Goal: Task Accomplishment & Management: Manage account settings

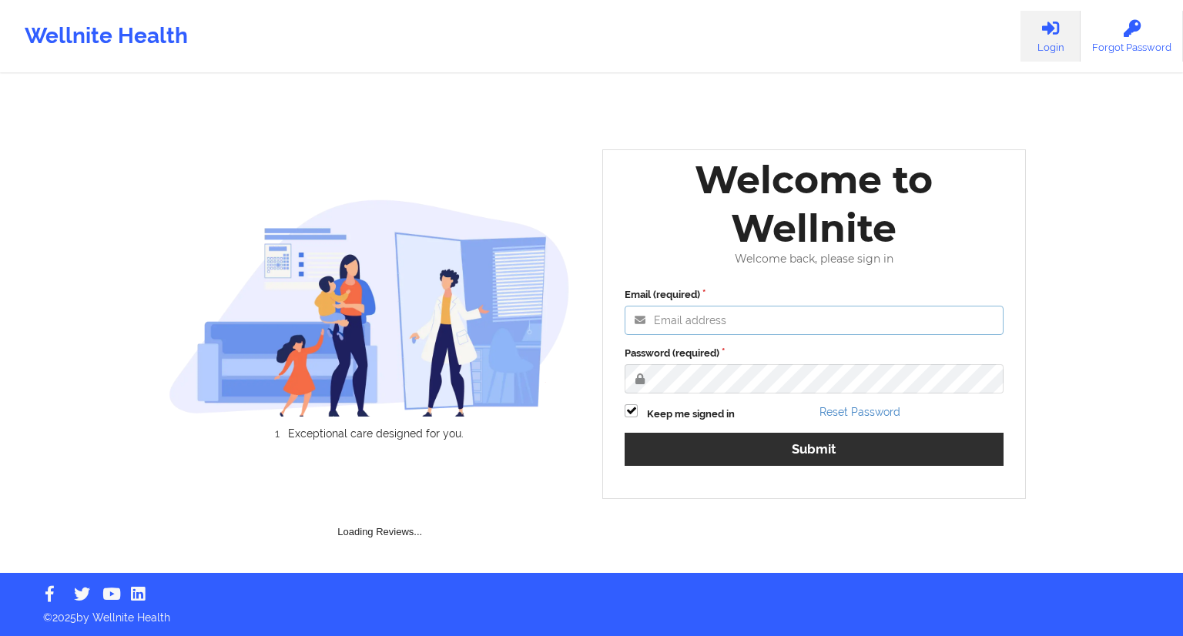
type input "[EMAIL_ADDRESS][DOMAIN_NAME]"
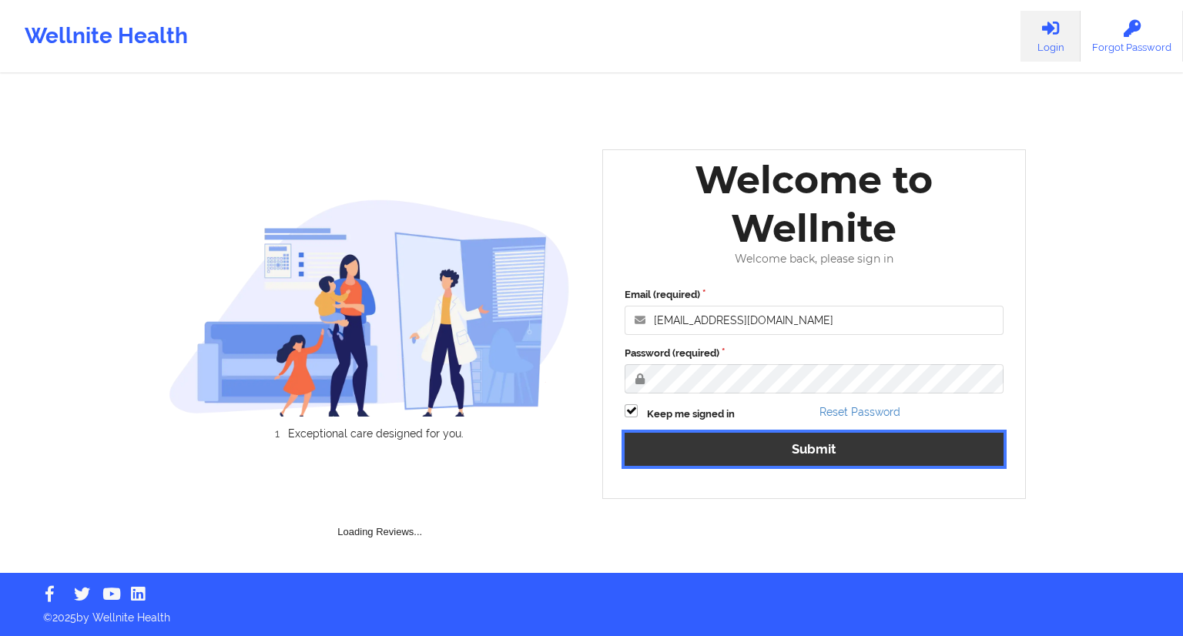
click at [813, 444] on button "Submit" at bounding box center [814, 449] width 379 height 33
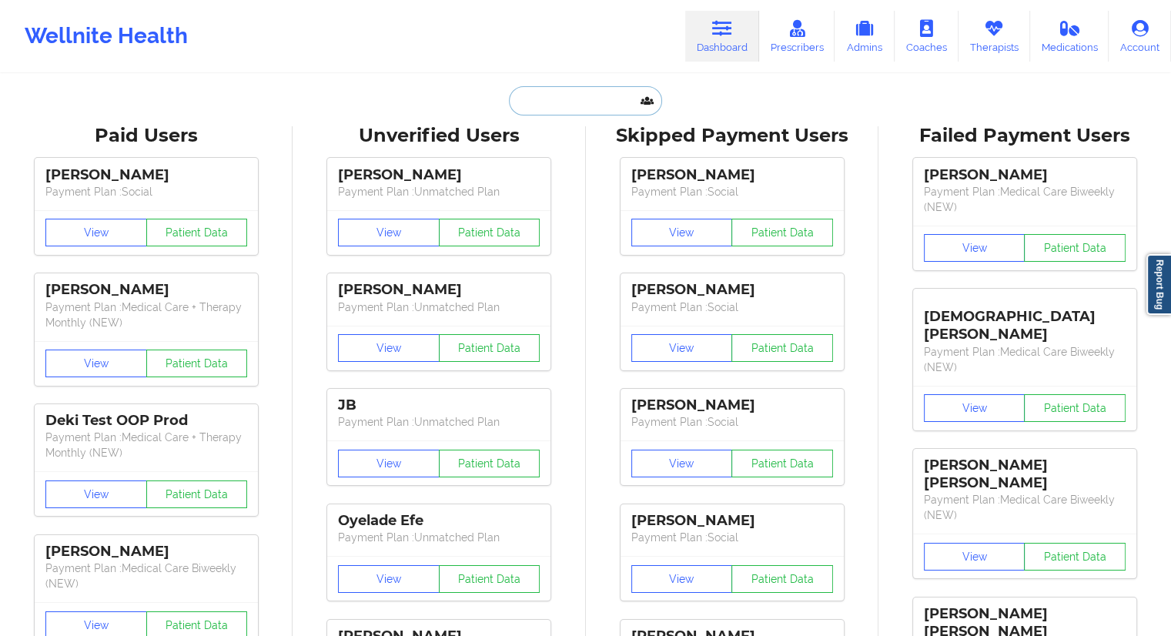
click at [511, 112] on input "text" at bounding box center [585, 100] width 152 height 29
paste input "[PHONE_NUMBER]"
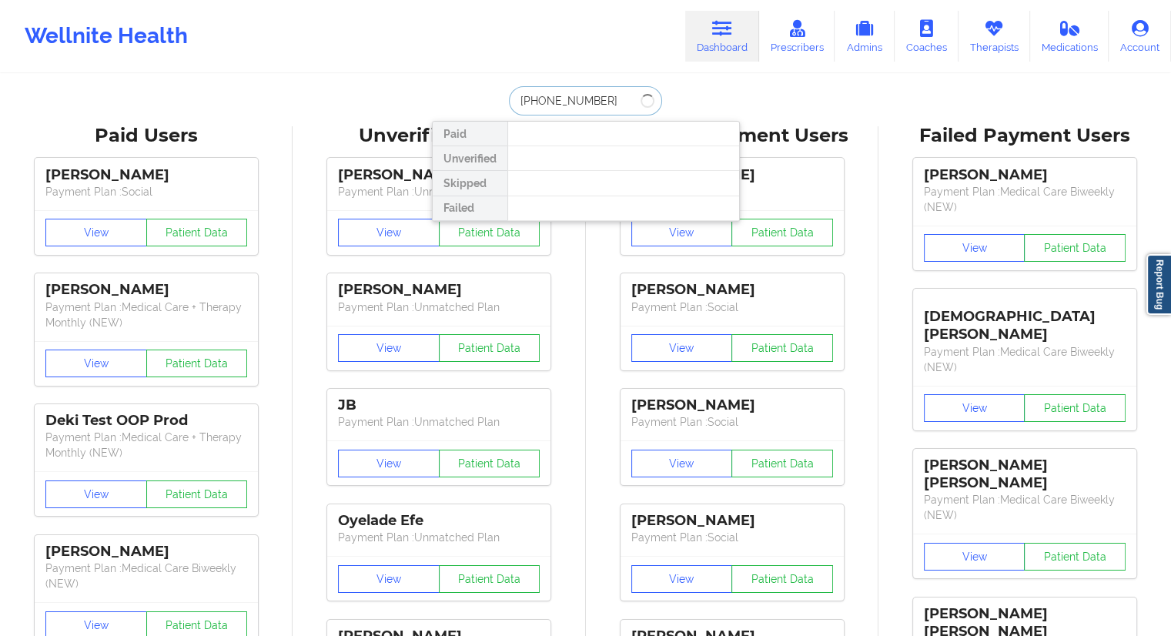
type input "[PHONE_NUMBER]"
click at [998, 44] on link "Therapists" at bounding box center [995, 36] width 72 height 51
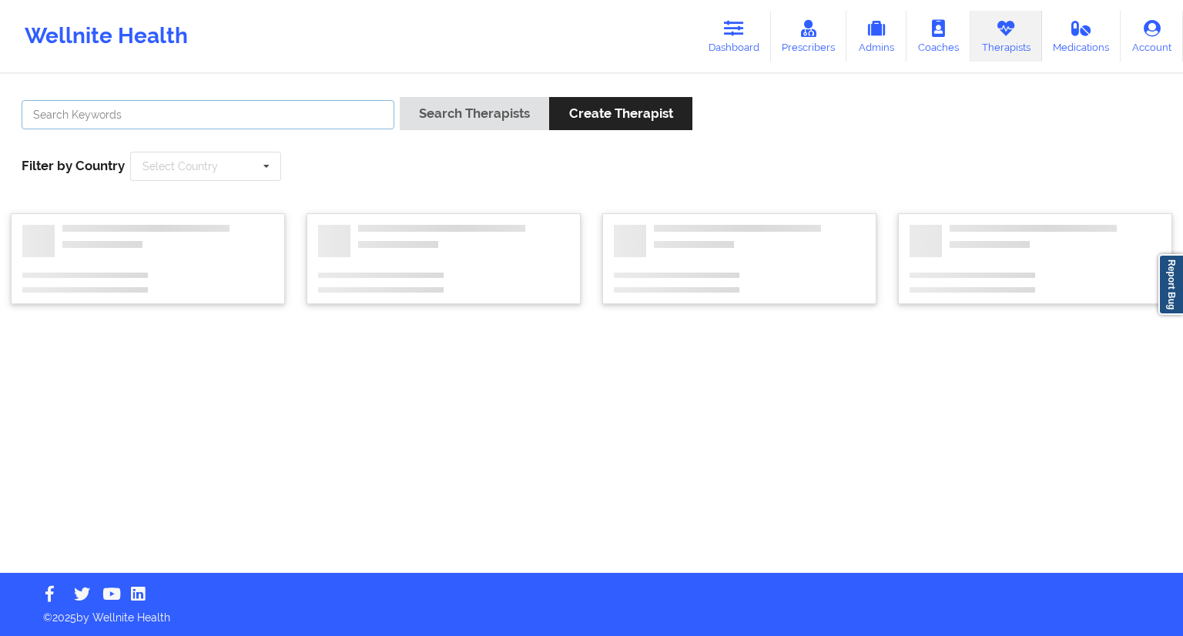
click at [307, 117] on input "text" at bounding box center [208, 114] width 373 height 29
paste input "[PERSON_NAME]"
type input "[PERSON_NAME]"
click at [428, 120] on button "Search Therapists" at bounding box center [474, 113] width 149 height 33
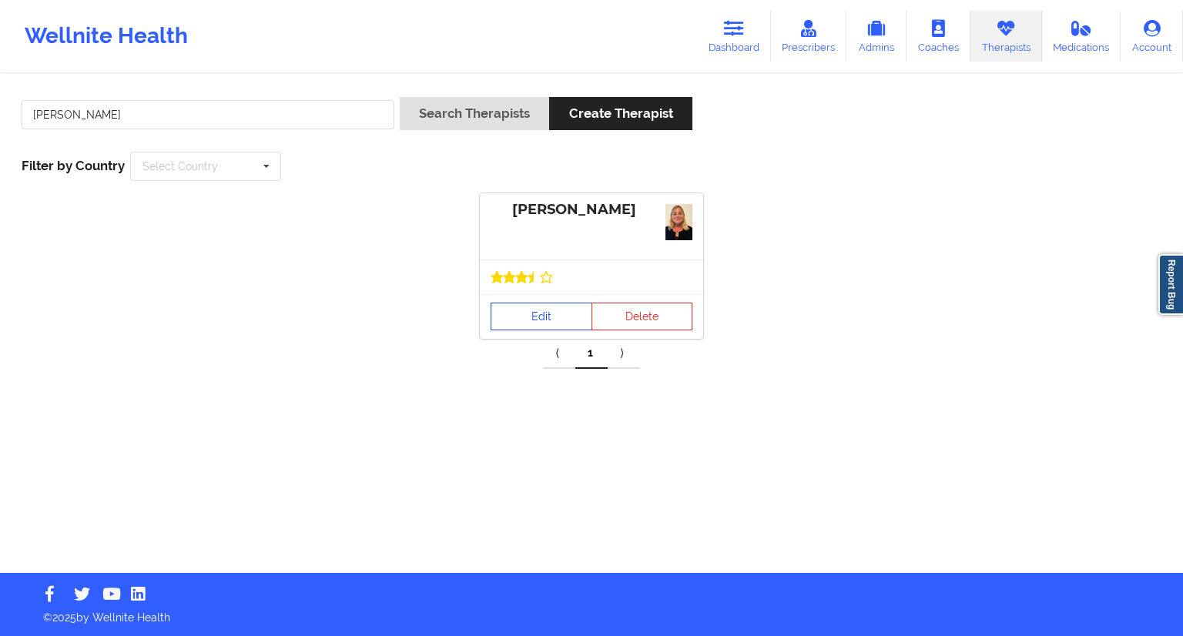
click at [561, 293] on div at bounding box center [591, 277] width 223 height 35
click at [545, 323] on link "Edit" at bounding box center [542, 317] width 102 height 28
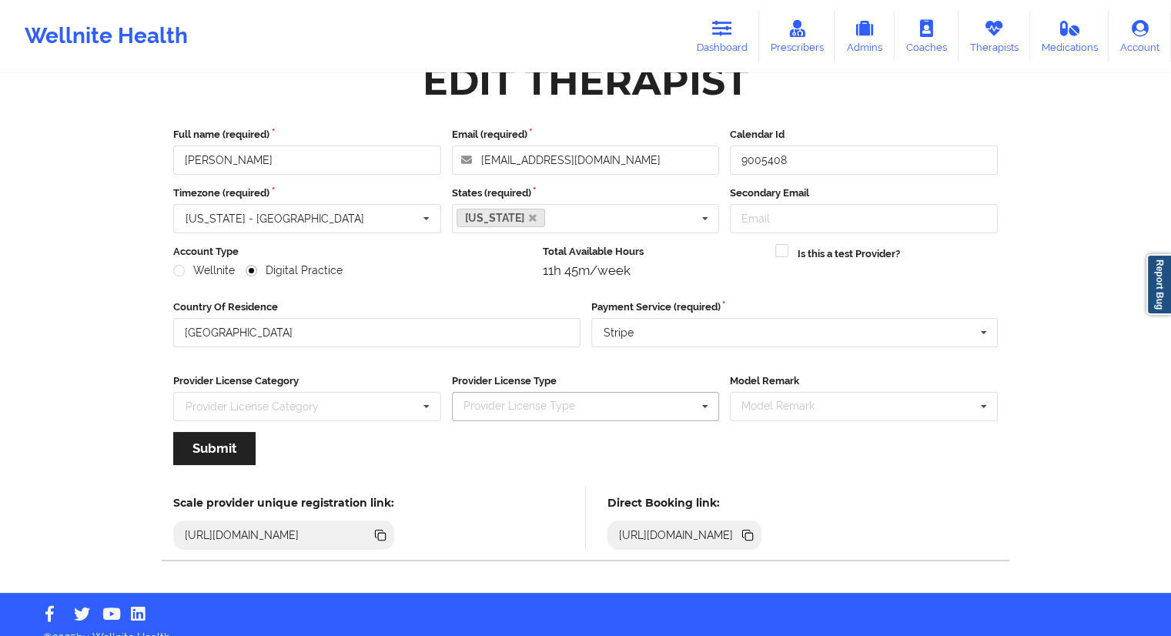
scroll to position [54, 0]
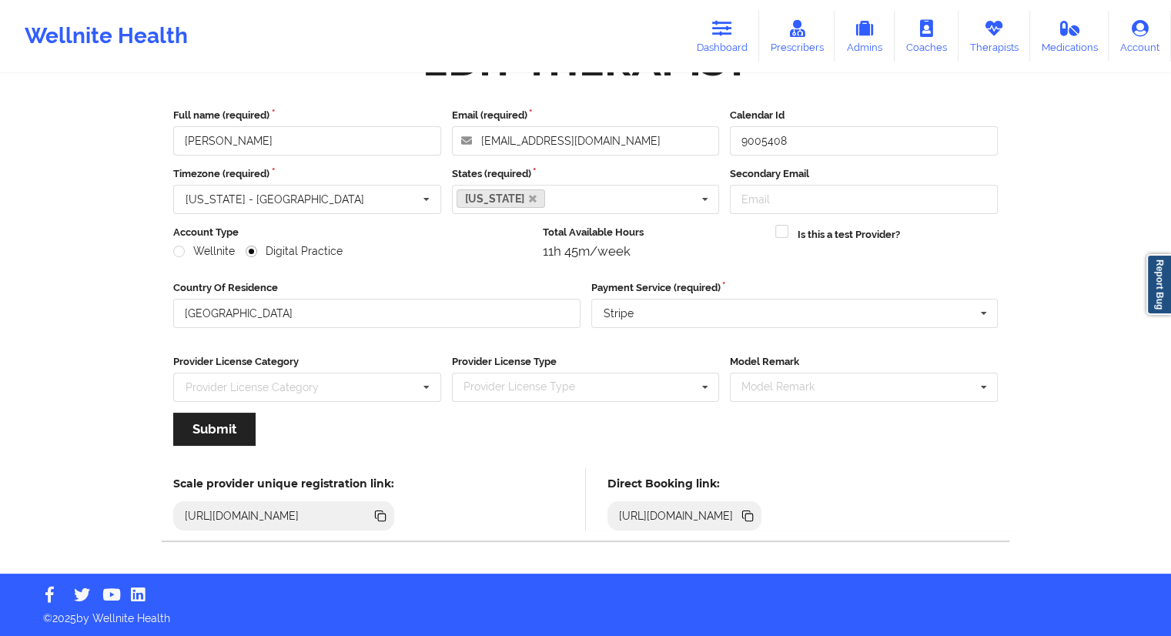
click at [753, 516] on icon at bounding box center [749, 518] width 8 height 8
click at [1010, 41] on link "Therapists" at bounding box center [995, 36] width 72 height 51
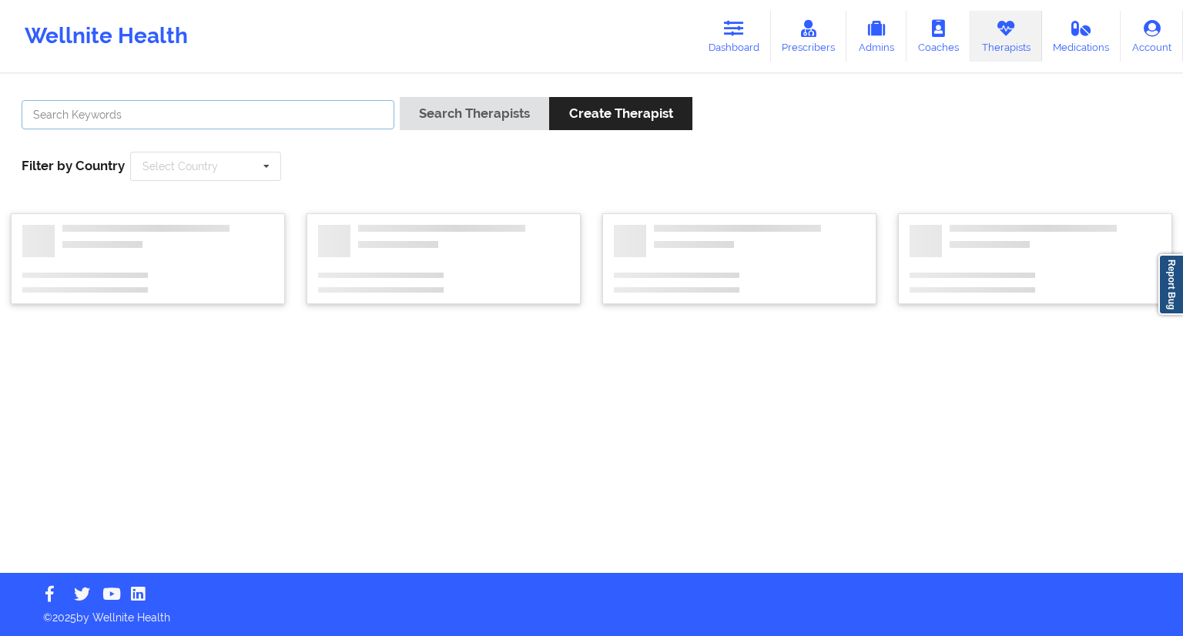
click at [273, 105] on input "text" at bounding box center [208, 114] width 373 height 29
paste input "[PERSON_NAME]"
type input "[PERSON_NAME]"
click at [420, 116] on button "Search Therapists" at bounding box center [474, 113] width 149 height 33
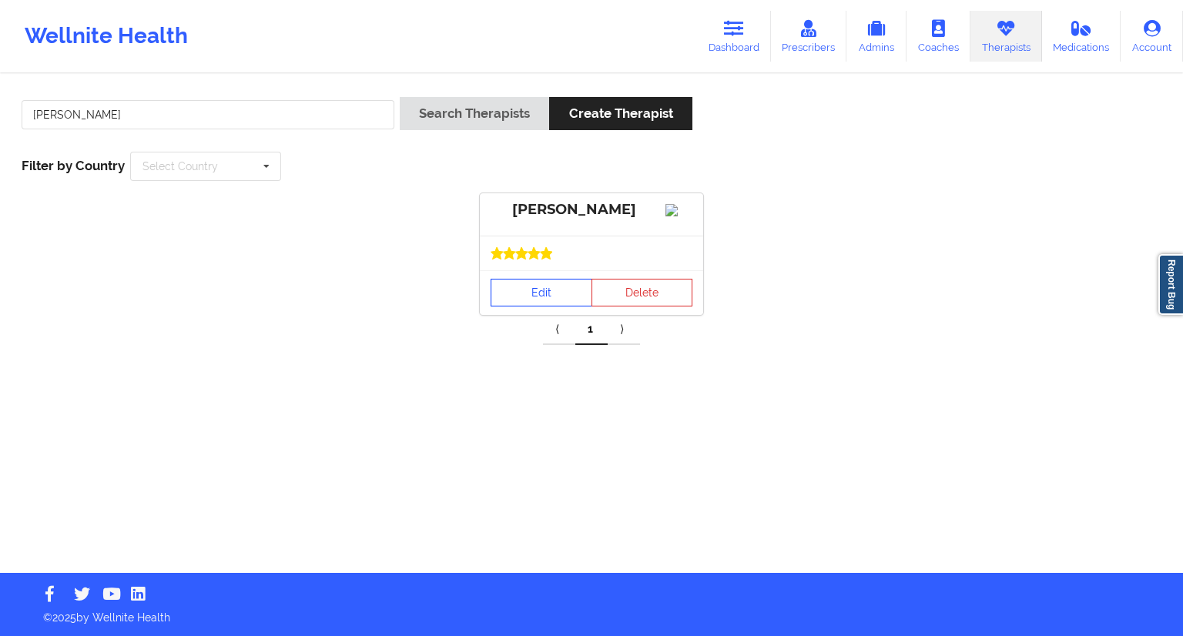
click at [530, 287] on link "Edit" at bounding box center [542, 293] width 102 height 28
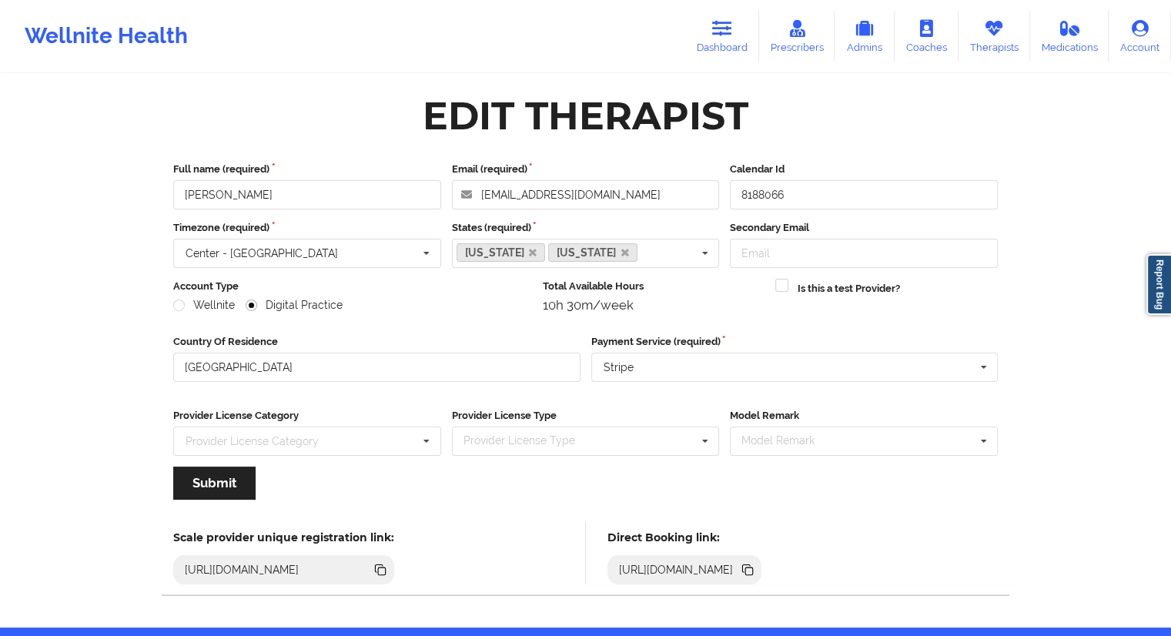
click at [751, 566] on icon at bounding box center [747, 569] width 8 height 8
click at [995, 32] on icon at bounding box center [994, 28] width 20 height 17
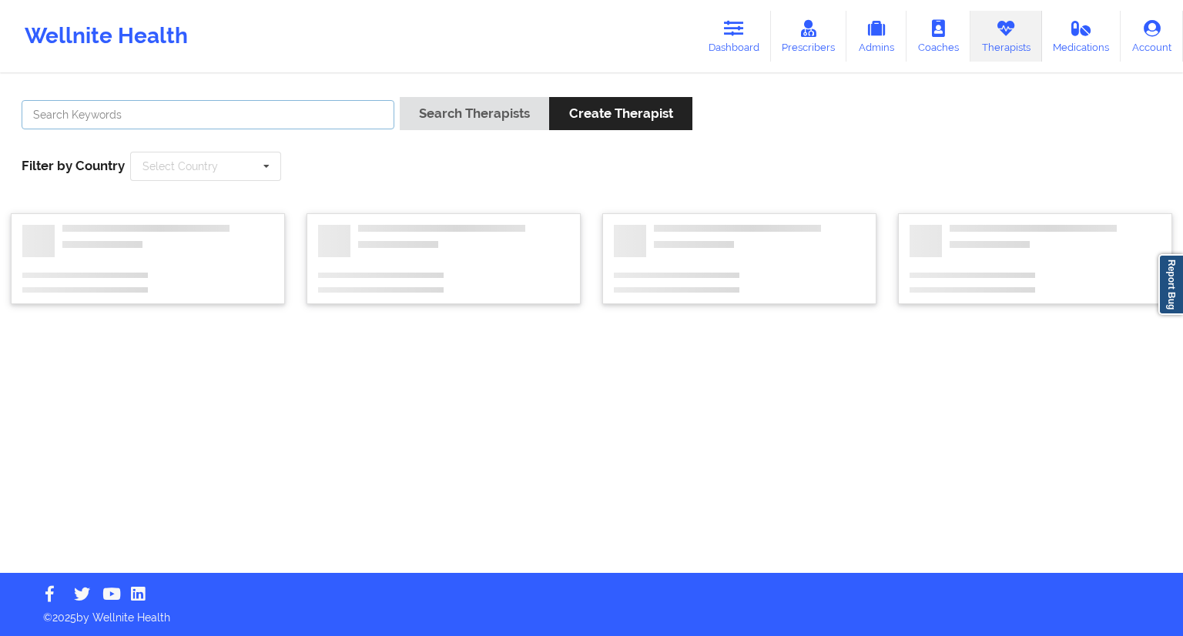
click at [286, 106] on input "text" at bounding box center [208, 114] width 373 height 29
paste input "[PERSON_NAME]"
click at [465, 124] on button "Search Therapists" at bounding box center [474, 113] width 149 height 33
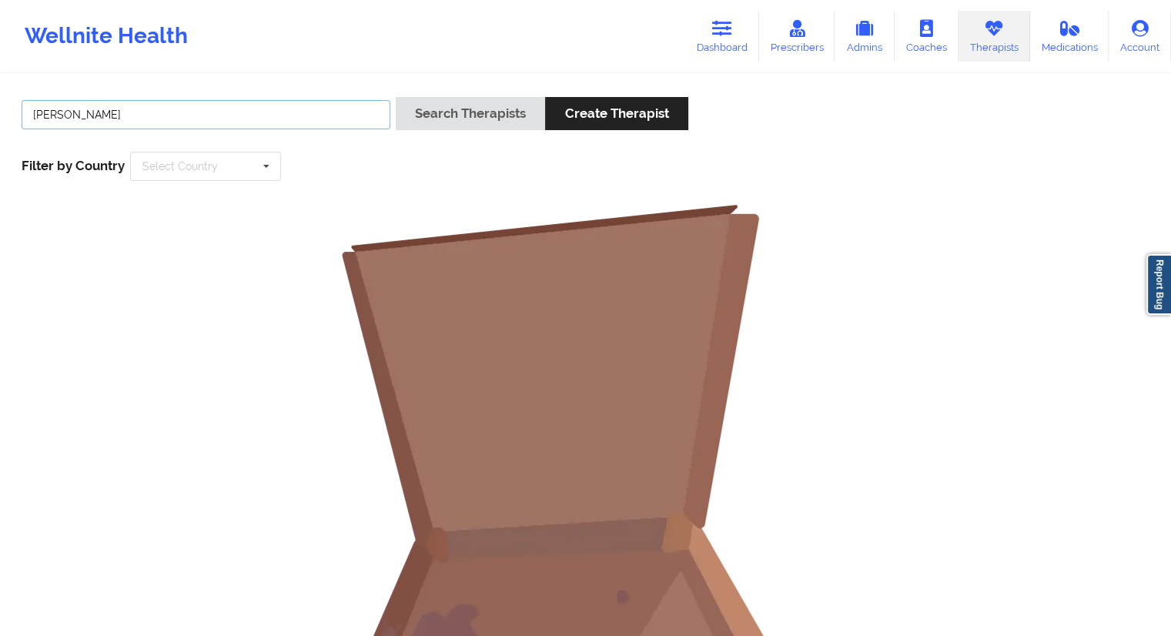
drag, startPoint x: 68, startPoint y: 112, endPoint x: 77, endPoint y: 118, distance: 11.1
click at [70, 114] on input "[PERSON_NAME]" at bounding box center [206, 114] width 369 height 29
type input "[PERSON_NAME]"
click at [440, 107] on button "Search Therapists" at bounding box center [470, 113] width 149 height 33
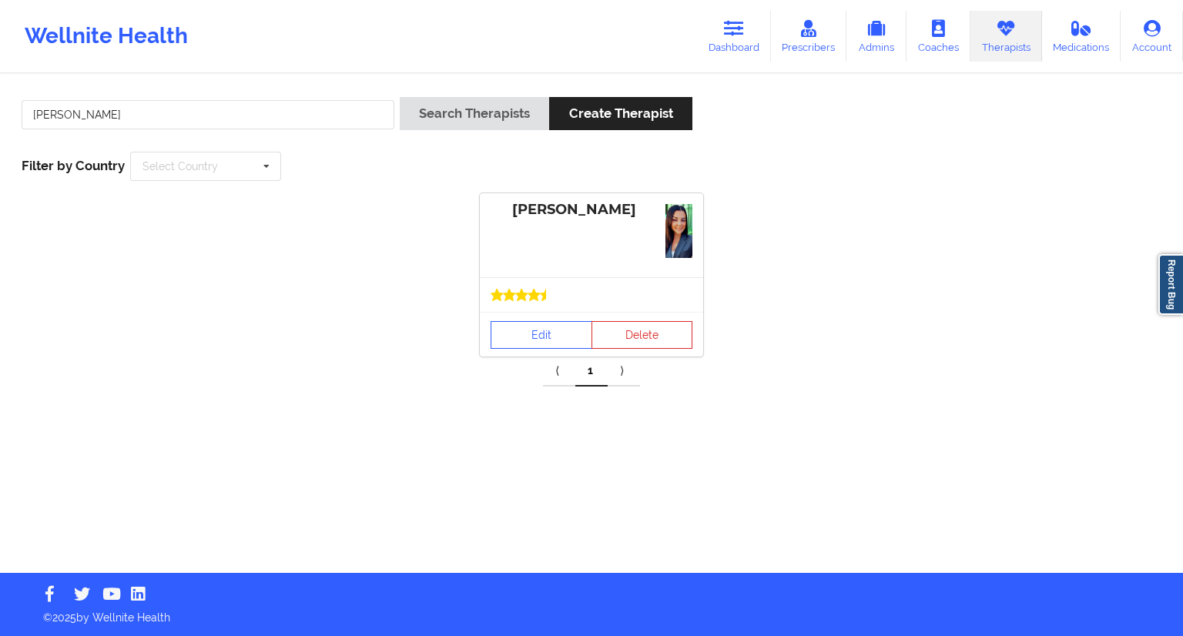
click at [511, 350] on div "Edit Delete" at bounding box center [591, 334] width 223 height 45
click at [518, 343] on link "Edit" at bounding box center [542, 335] width 102 height 28
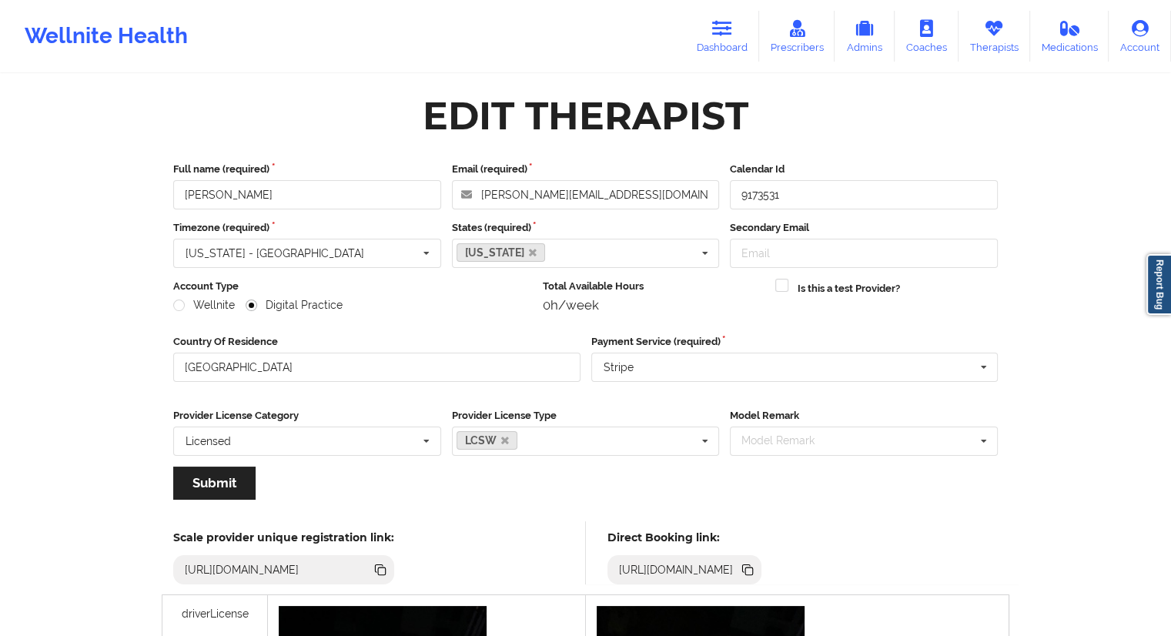
click at [756, 565] on icon at bounding box center [747, 569] width 17 height 17
copy div
drag, startPoint x: 310, startPoint y: 193, endPoint x: 156, endPoint y: 189, distance: 154.1
click at [182, 47] on div "Wellnite Health" at bounding box center [106, 36] width 213 height 62
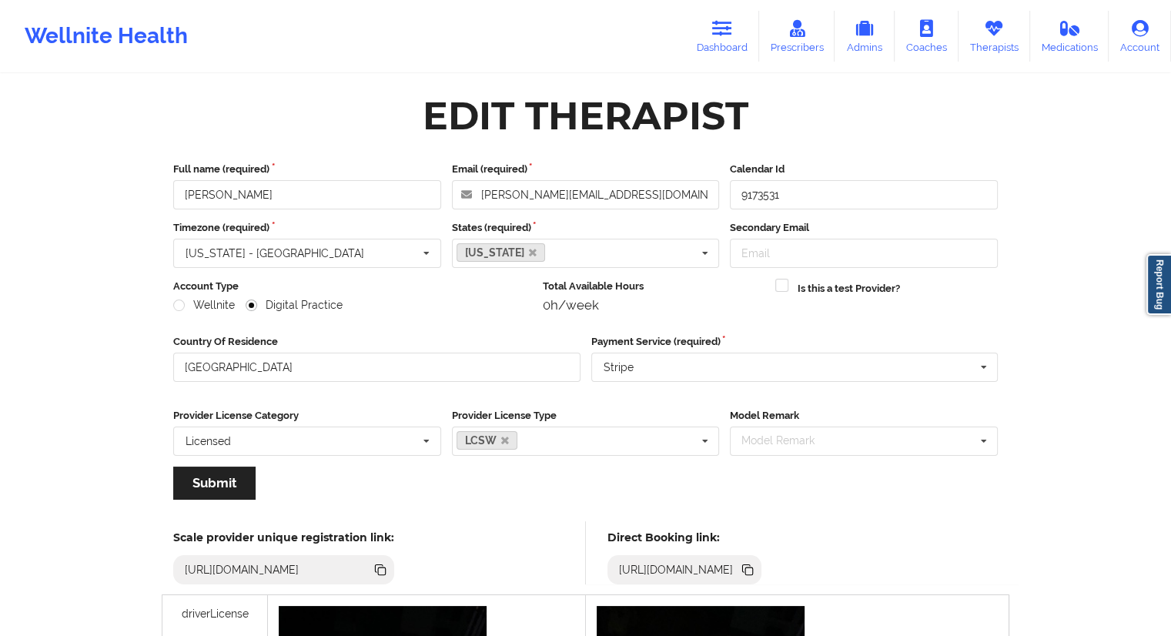
click at [753, 568] on icon at bounding box center [749, 572] width 8 height 8
click at [995, 43] on link "Therapists" at bounding box center [995, 36] width 72 height 51
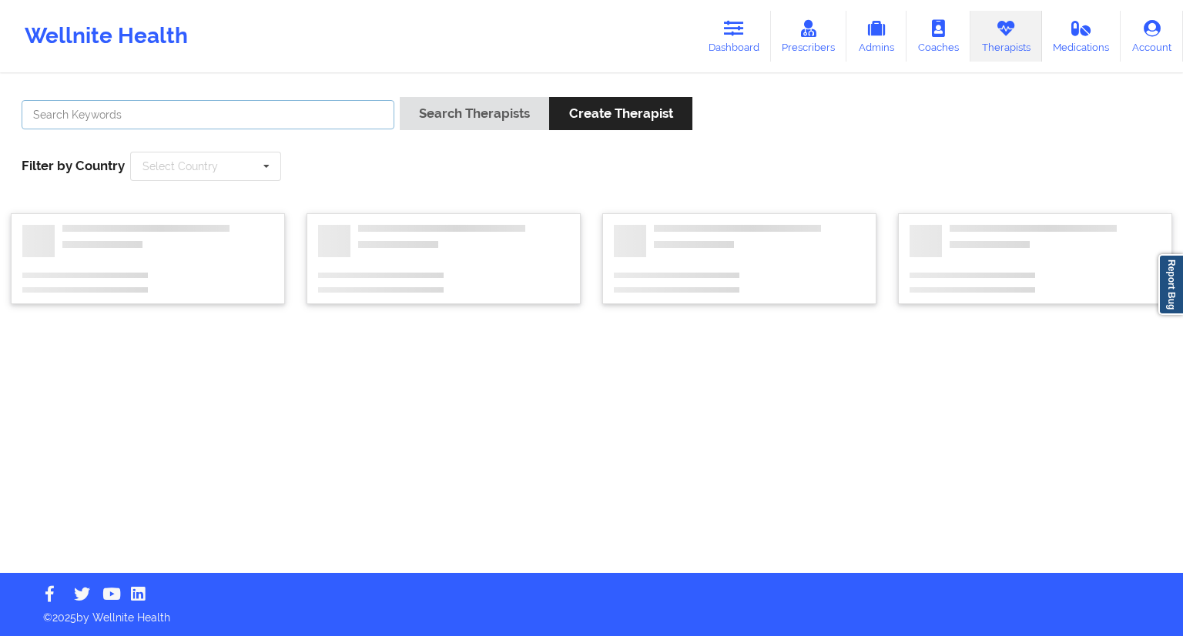
click at [164, 110] on input "text" at bounding box center [208, 114] width 373 height 29
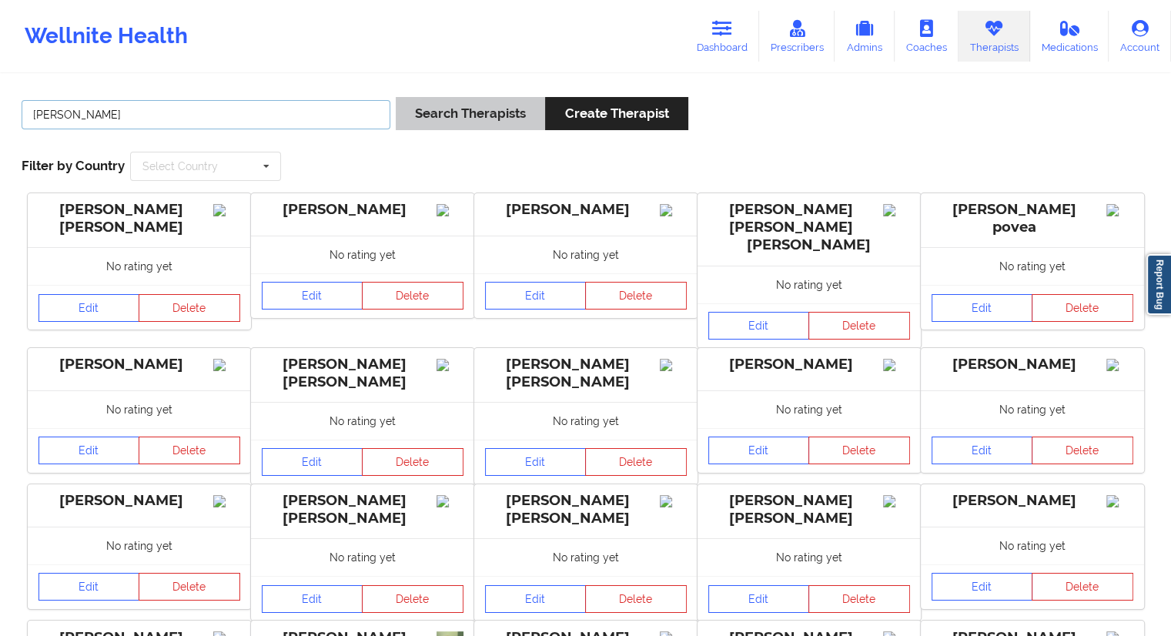
type input "[PERSON_NAME]"
click at [468, 107] on button "Search Therapists" at bounding box center [470, 113] width 149 height 33
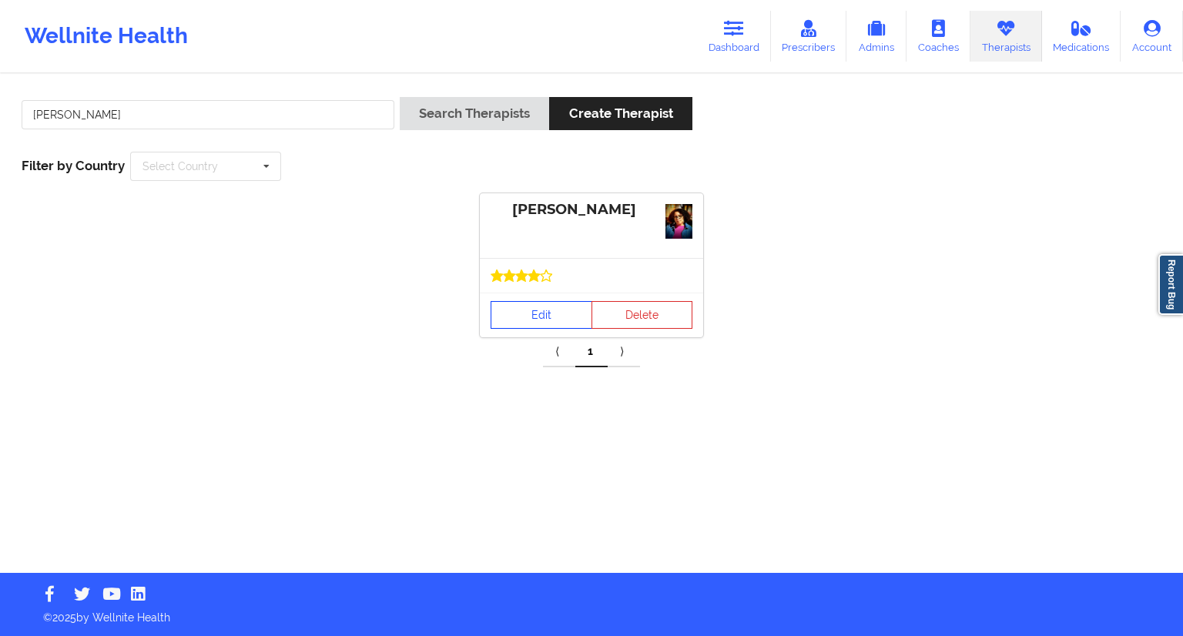
click at [516, 327] on link "Edit" at bounding box center [542, 315] width 102 height 28
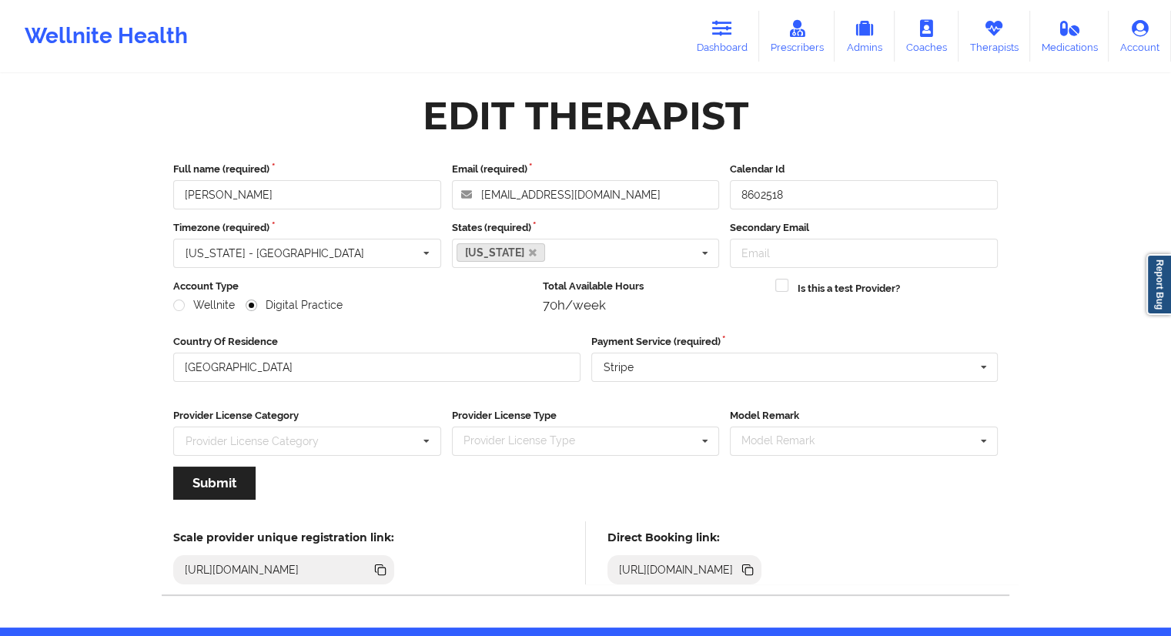
click at [756, 577] on icon at bounding box center [747, 569] width 17 height 17
click at [722, 37] on link "Dashboard" at bounding box center [722, 36] width 74 height 51
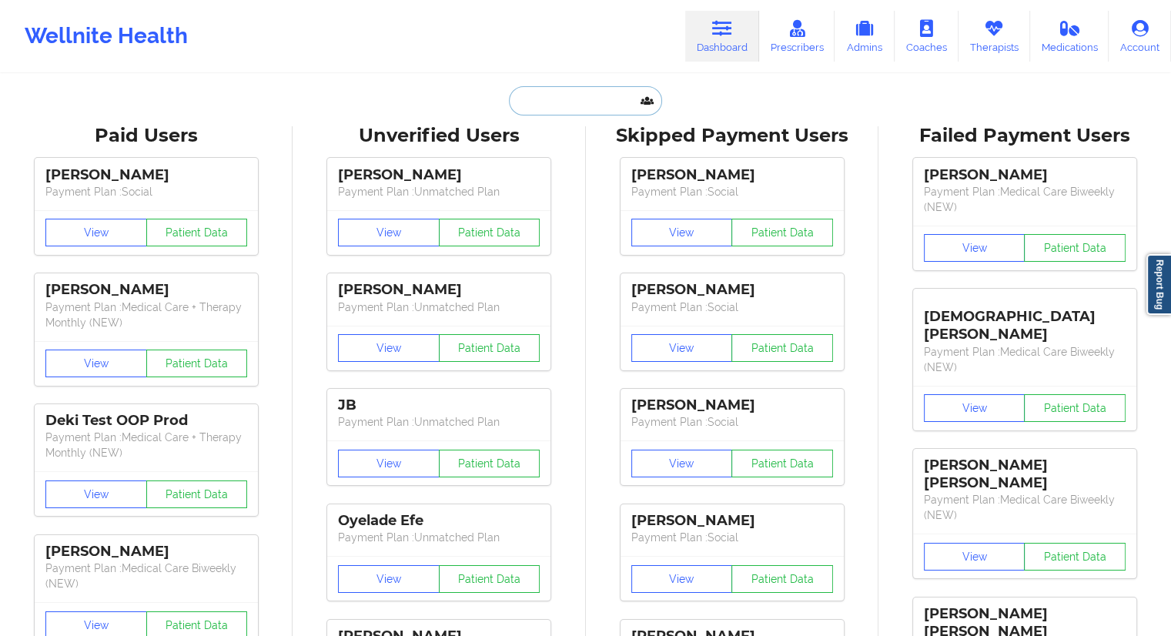
click at [538, 98] on input "text" at bounding box center [585, 100] width 152 height 29
paste input "[EMAIL_ADDRESS][DOMAIN_NAME]"
type input "[EMAIL_ADDRESS][DOMAIN_NAME]"
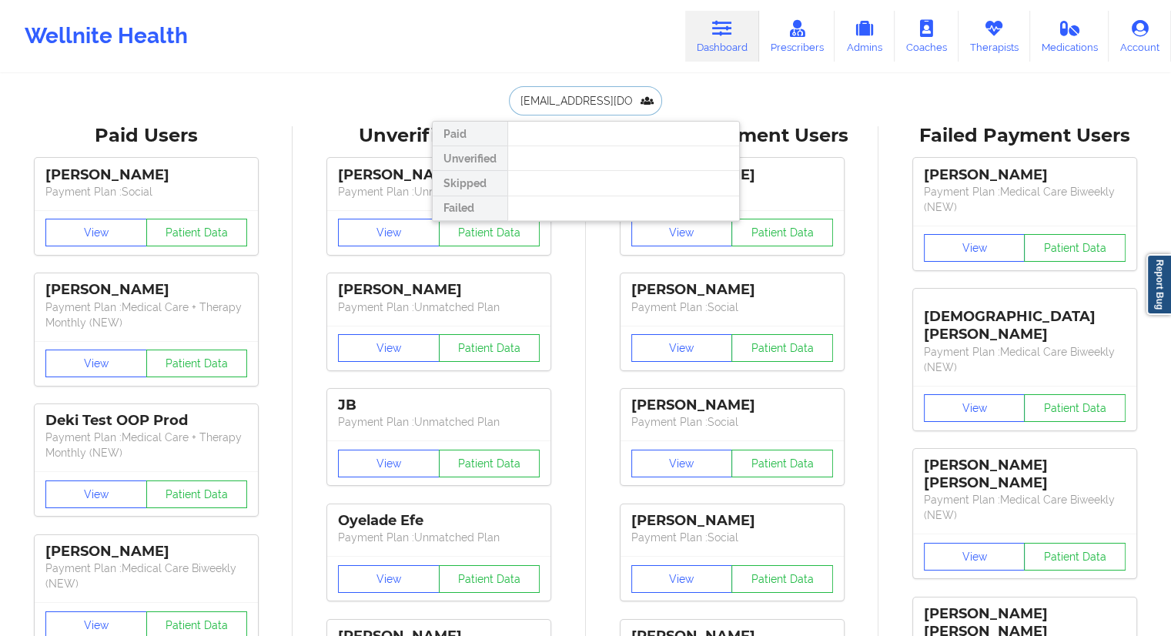
scroll to position [0, 15]
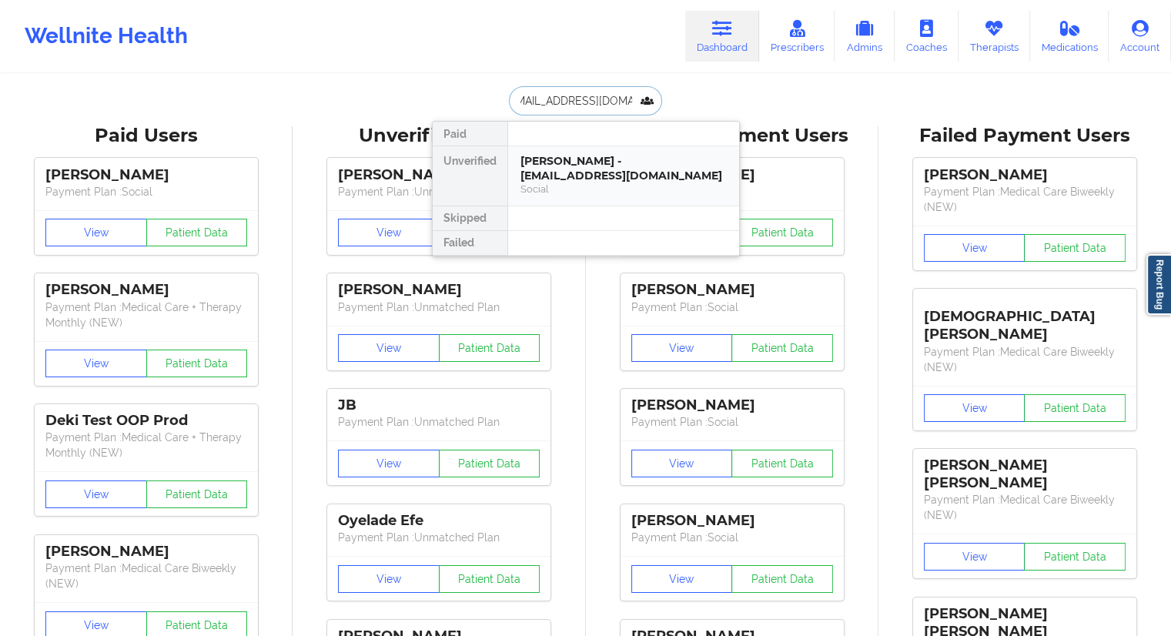
click at [540, 164] on div "[PERSON_NAME] - [EMAIL_ADDRESS][DOMAIN_NAME]" at bounding box center [624, 168] width 206 height 28
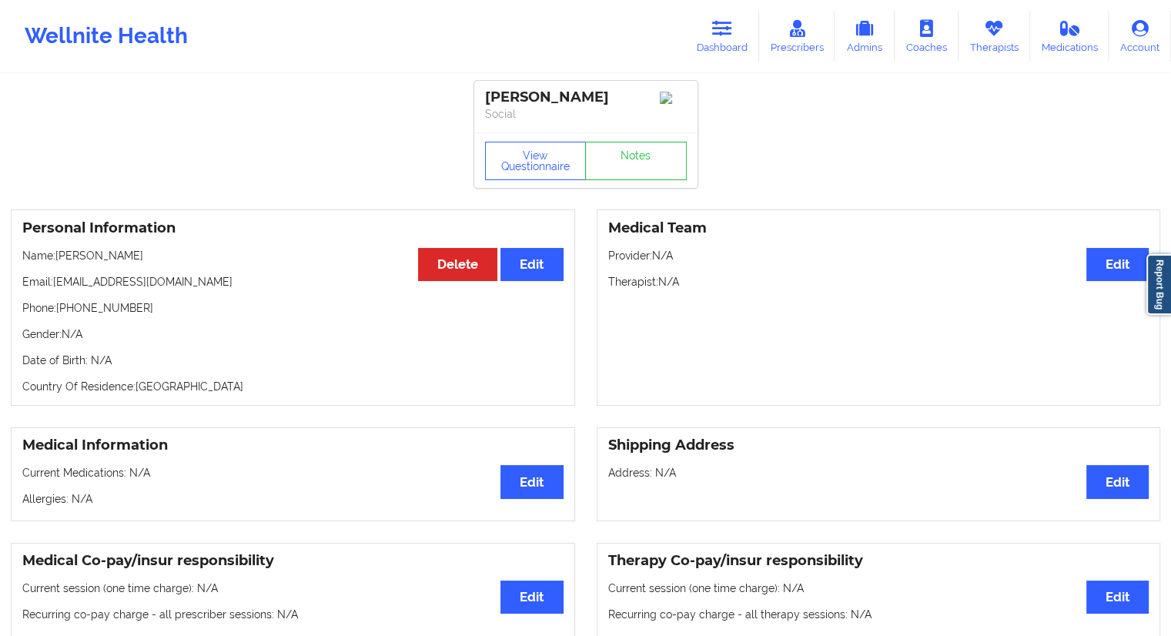
click at [538, 142] on div "View Questionnaire Notes" at bounding box center [585, 159] width 223 height 55
click at [538, 155] on button "View Questionnaire" at bounding box center [536, 161] width 102 height 39
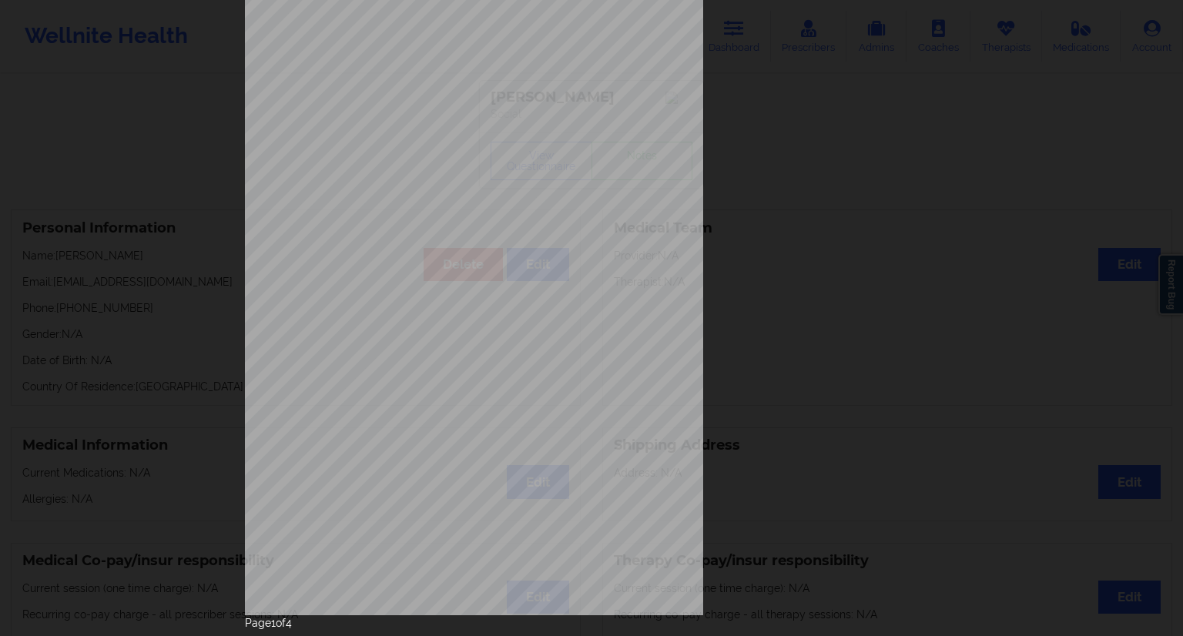
scroll to position [99, 0]
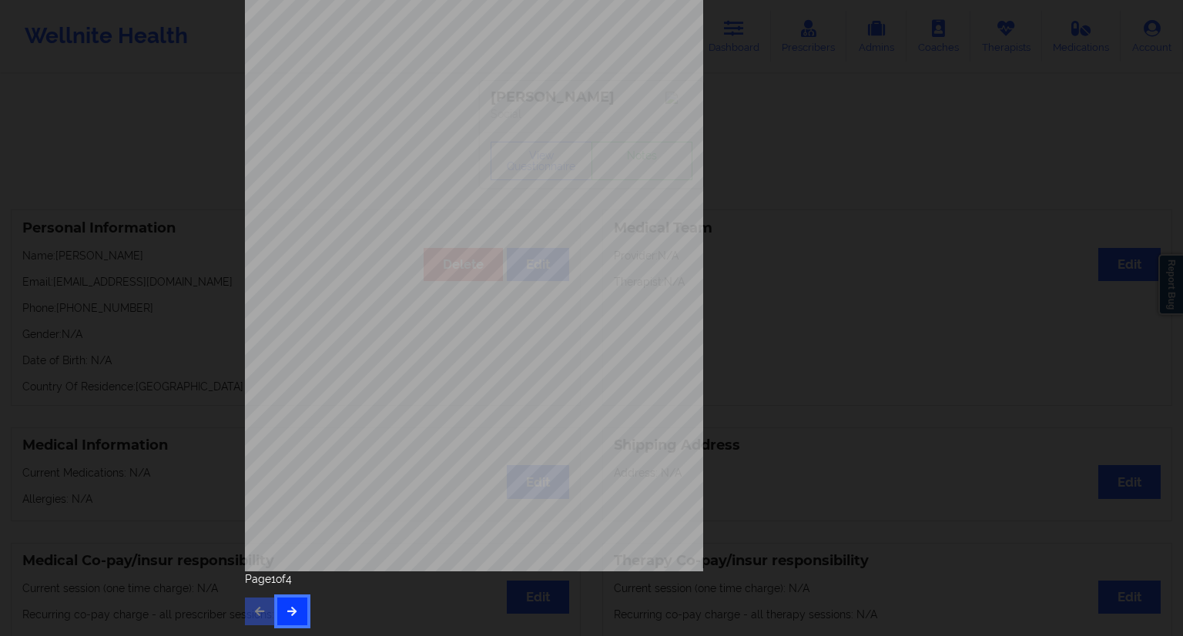
click at [296, 608] on button "button" at bounding box center [292, 612] width 30 height 28
click at [290, 608] on icon "button" at bounding box center [292, 610] width 13 height 9
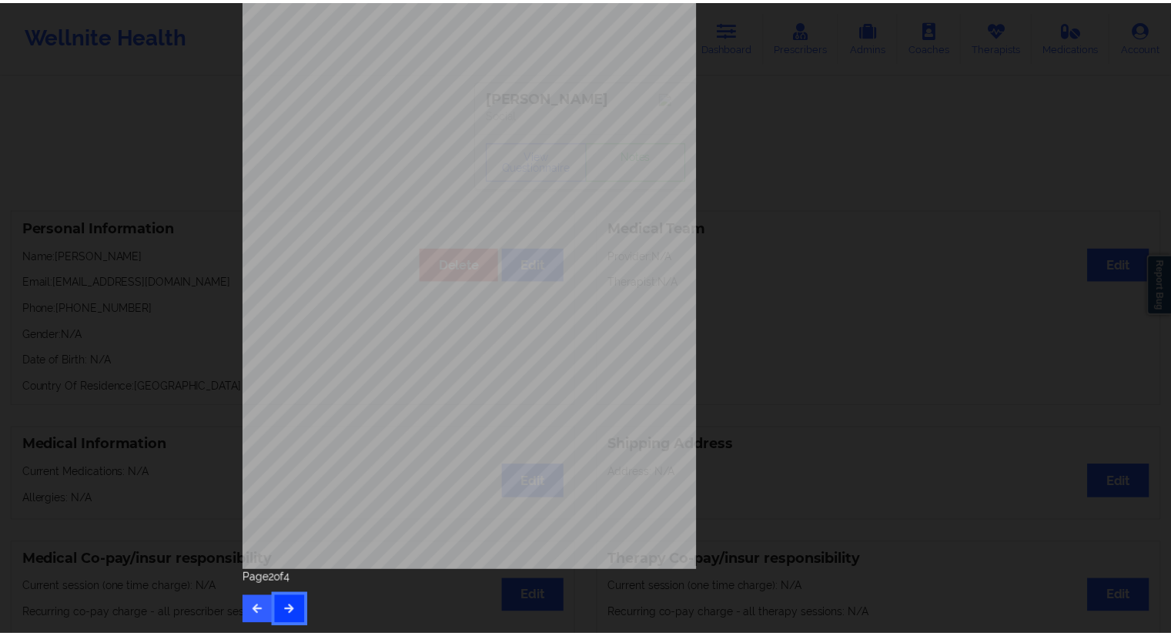
scroll to position [0, 0]
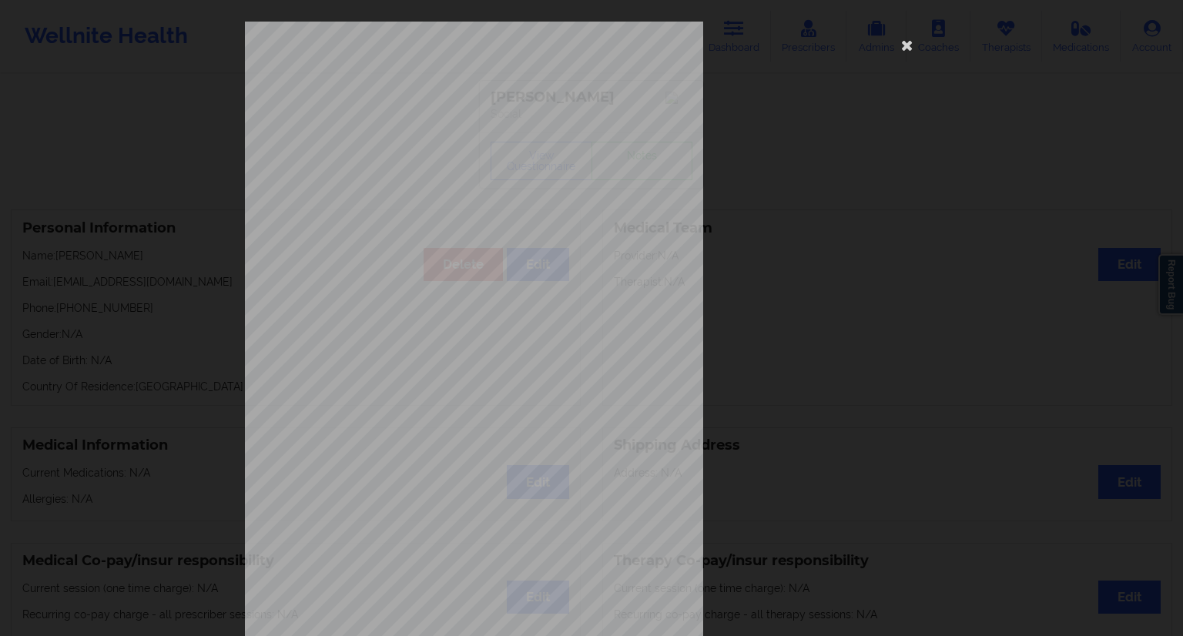
drag, startPoint x: 903, startPoint y: 50, endPoint x: 856, endPoint y: 64, distance: 49.7
click at [903, 50] on icon at bounding box center [907, 44] width 25 height 25
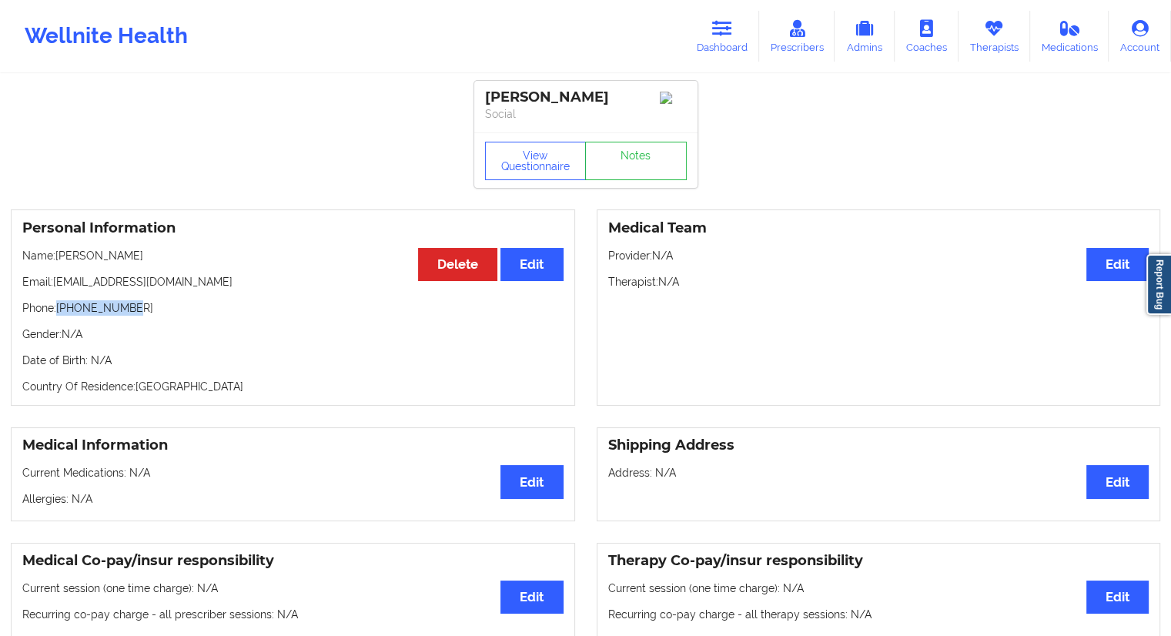
drag, startPoint x: 139, startPoint y: 314, endPoint x: 56, endPoint y: 314, distance: 82.4
click at [56, 314] on p "Phone: [PHONE_NUMBER]" at bounding box center [292, 307] width 541 height 15
copy p "[PHONE_NUMBER]"
drag, startPoint x: 146, startPoint y: 260, endPoint x: 59, endPoint y: 264, distance: 87.9
click at [59, 263] on p "Name: [PERSON_NAME]" at bounding box center [292, 255] width 541 height 15
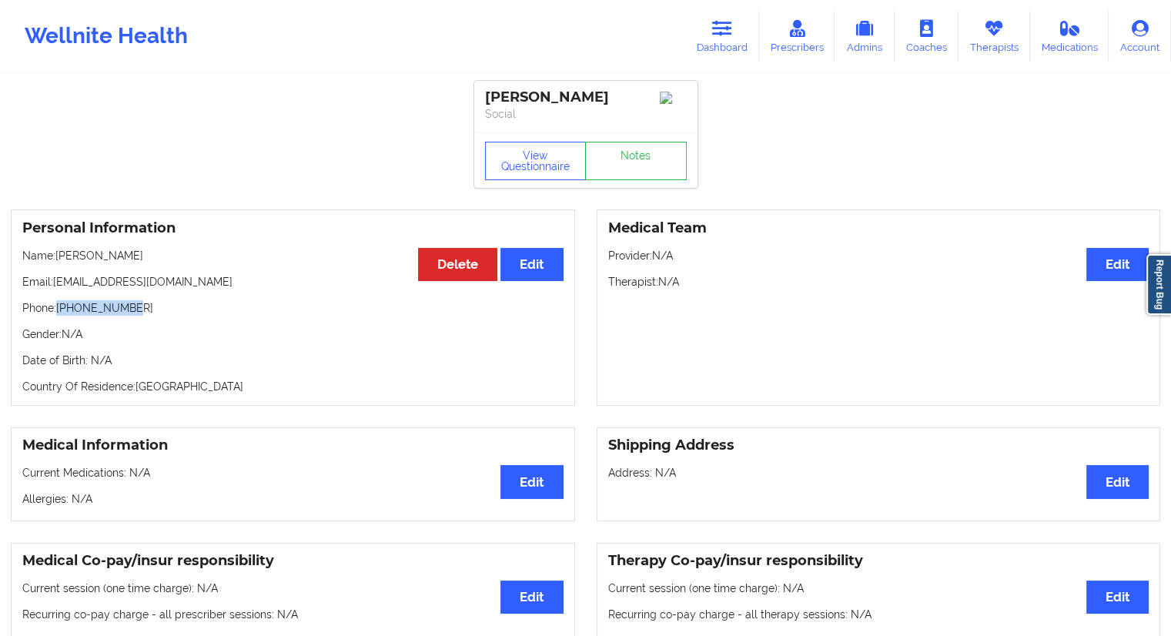
copy p "[PERSON_NAME]"
drag, startPoint x: 227, startPoint y: 287, endPoint x: 119, endPoint y: 260, distance: 111.1
click at [62, 280] on p "Email: [EMAIL_ADDRESS][DOMAIN_NAME]" at bounding box center [292, 281] width 541 height 15
drag, startPoint x: 176, startPoint y: 252, endPoint x: 59, endPoint y: 256, distance: 117.1
click at [59, 256] on p "Name: [PERSON_NAME]" at bounding box center [292, 255] width 541 height 15
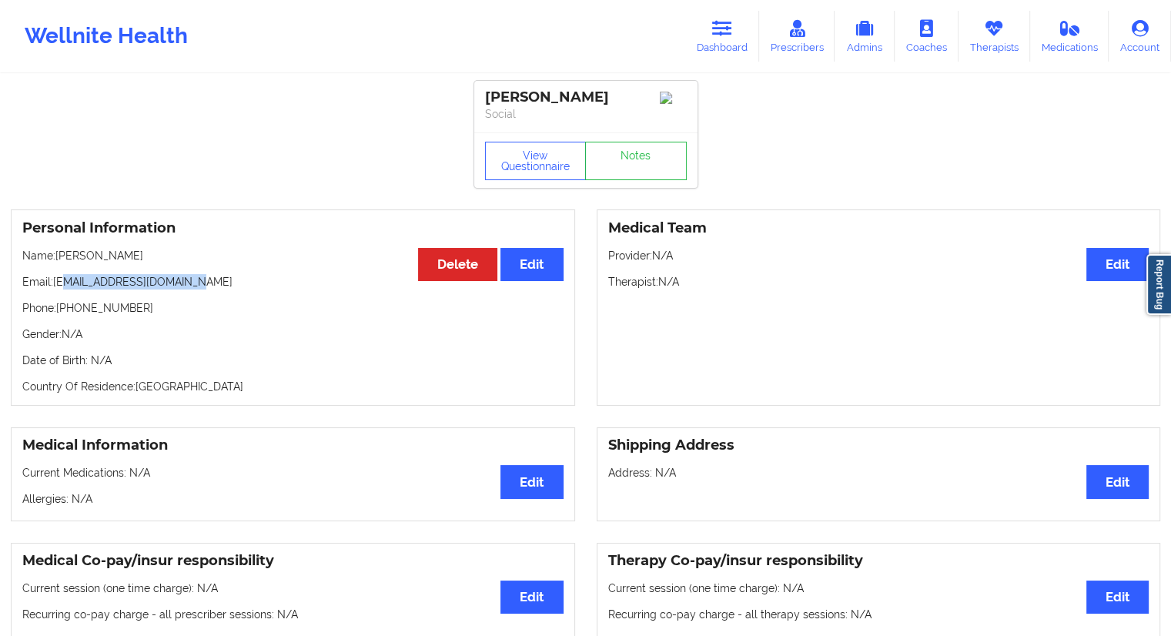
copy p "[PERSON_NAME]"
drag, startPoint x: 170, startPoint y: 314, endPoint x: 59, endPoint y: 317, distance: 110.9
click at [59, 316] on p "Phone: [PHONE_NUMBER]" at bounding box center [292, 307] width 541 height 15
copy p "[PHONE_NUMBER]"
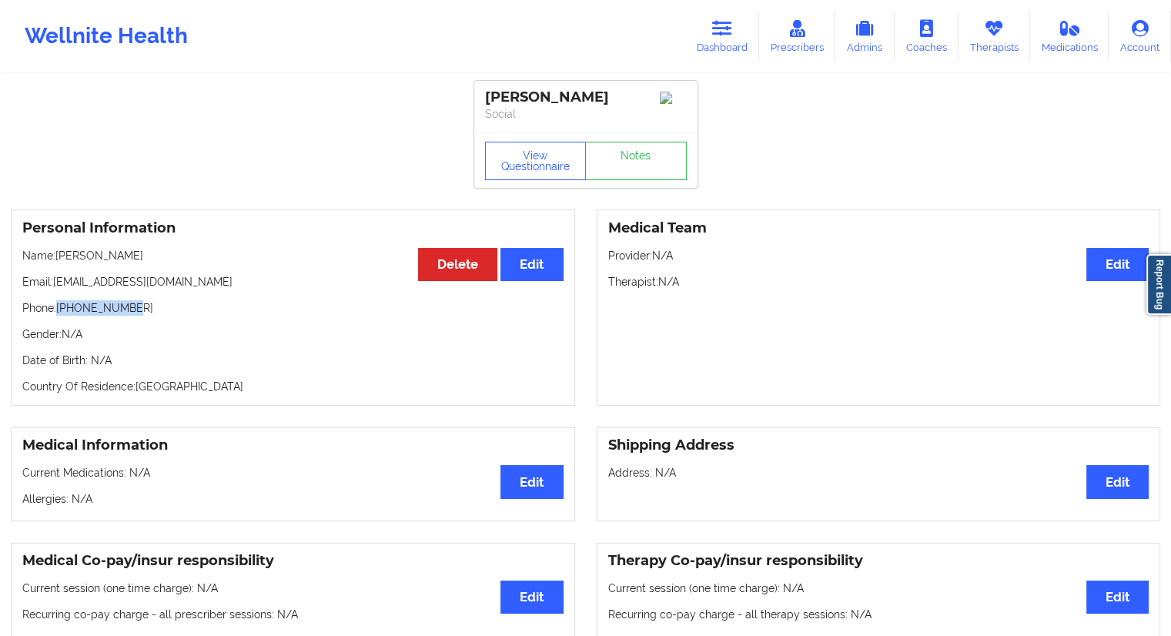
click at [161, 302] on div "Personal Information Edit Delete Name: [PERSON_NAME] Email: [EMAIL_ADDRESS][DOM…" at bounding box center [293, 307] width 565 height 196
click at [704, 29] on link "Dashboard" at bounding box center [722, 36] width 74 height 51
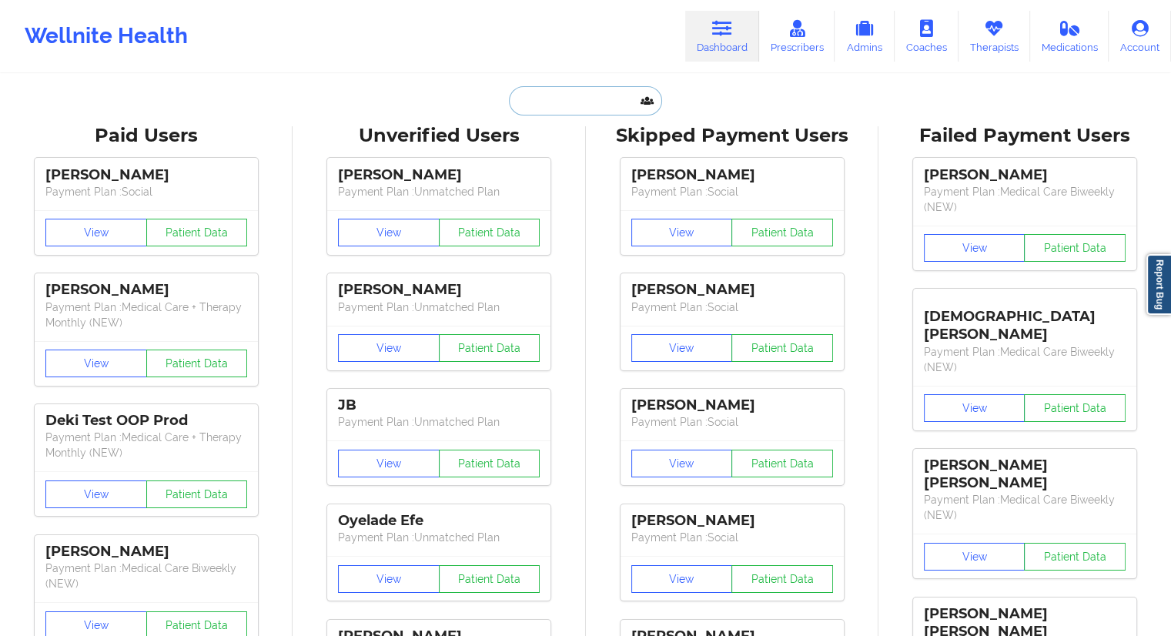
click at [539, 92] on input "text" at bounding box center [585, 100] width 152 height 29
paste input "[PERSON_NAME]"
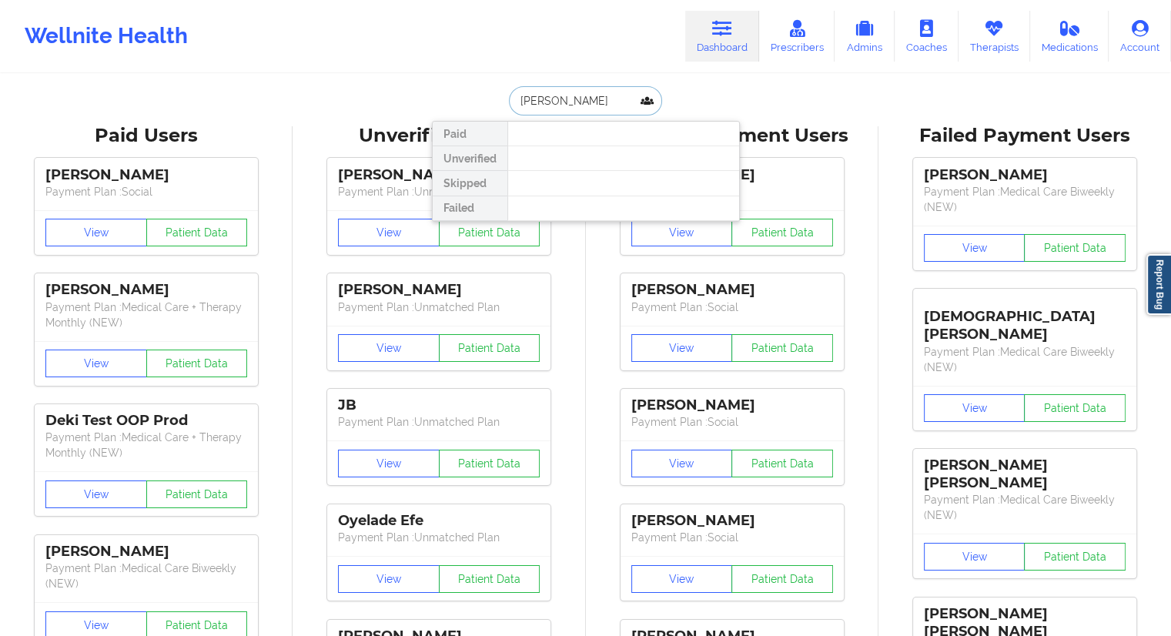
type input "[PERSON_NAME]"
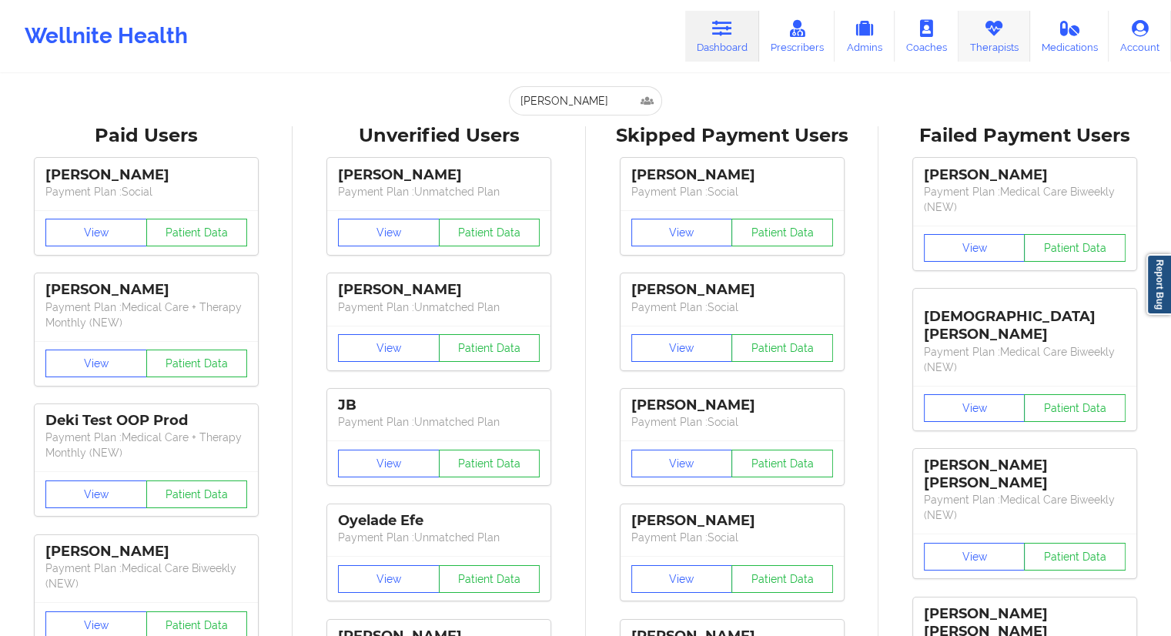
click at [985, 56] on link "Therapists" at bounding box center [995, 36] width 72 height 51
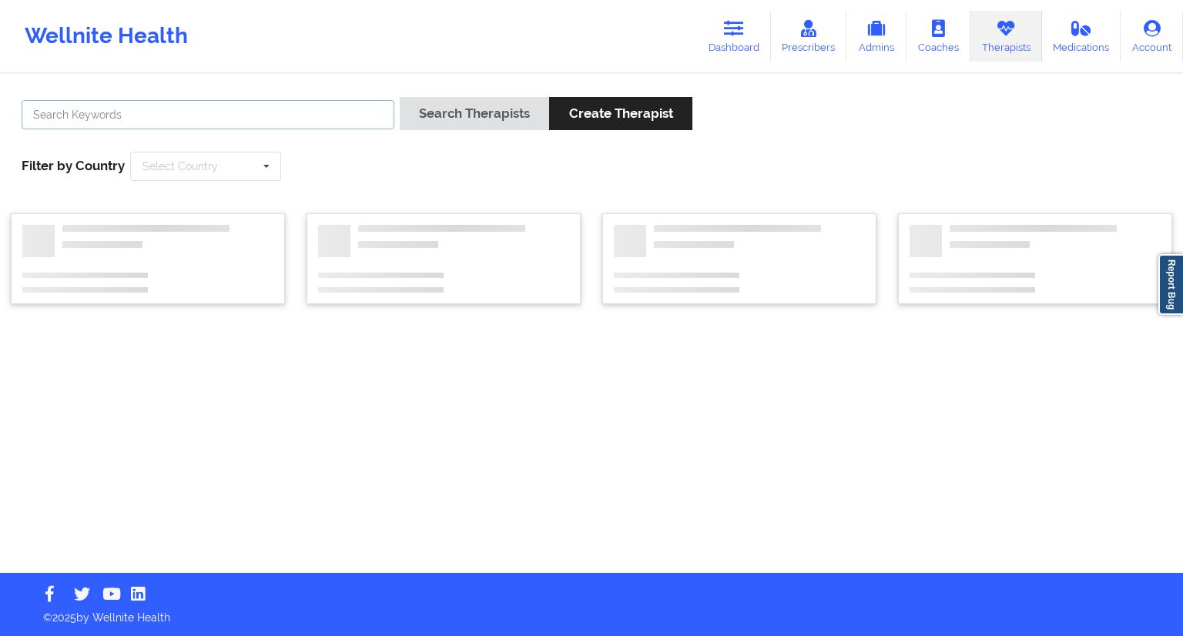
click at [257, 120] on input "text" at bounding box center [208, 114] width 373 height 29
paste input "[PERSON_NAME]"
click at [458, 122] on button "Search Therapists" at bounding box center [474, 113] width 149 height 33
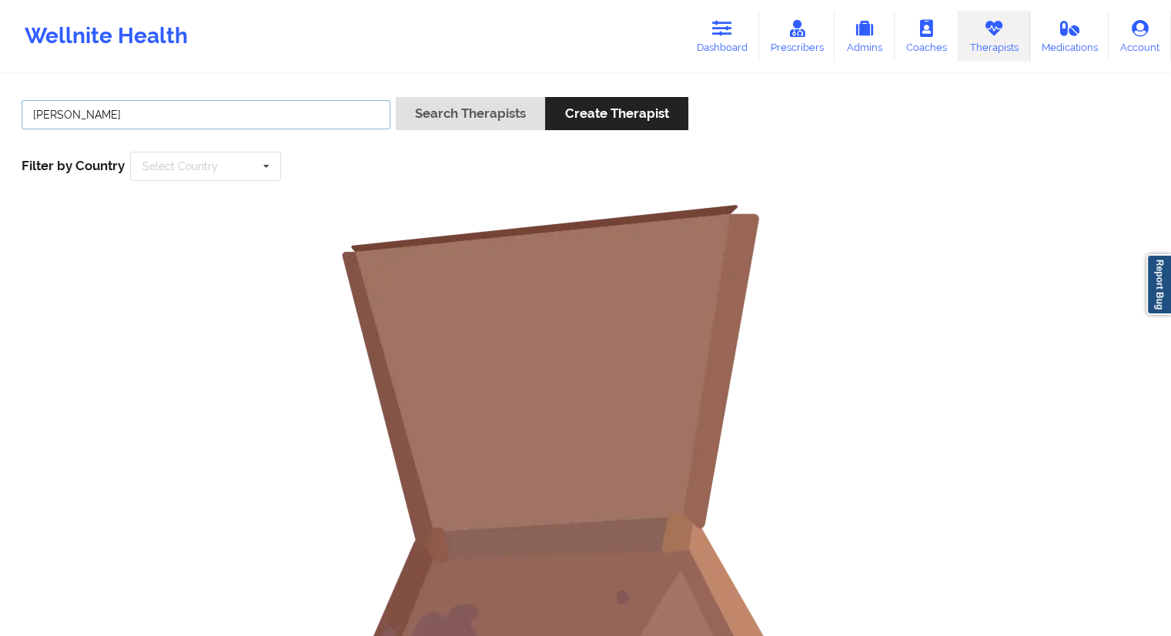
click at [81, 113] on input "[PERSON_NAME]" at bounding box center [206, 114] width 369 height 29
type input "[PERSON_NAME]"
click at [445, 105] on button "Search Therapists" at bounding box center [470, 113] width 149 height 33
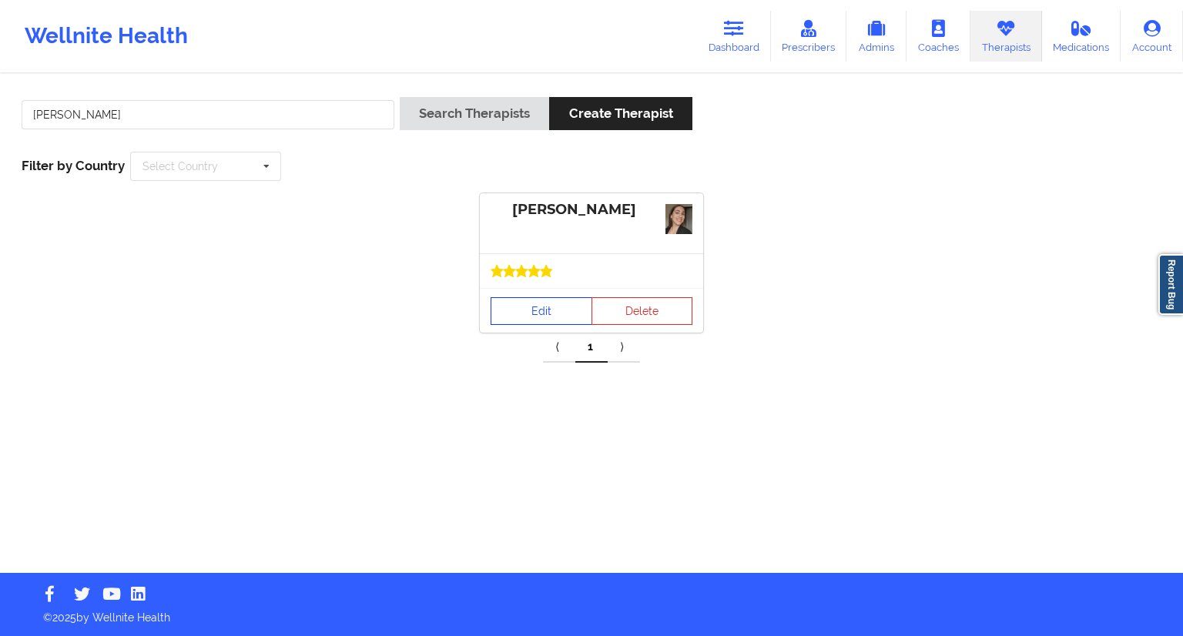
click at [523, 320] on link "Edit" at bounding box center [542, 311] width 102 height 28
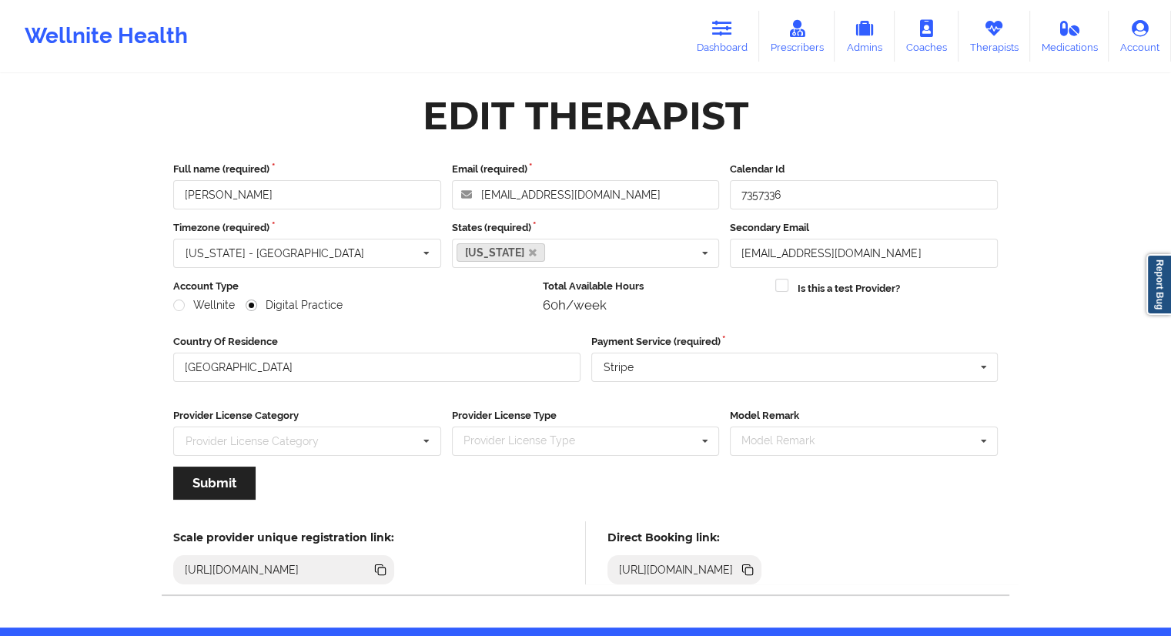
click at [751, 565] on icon at bounding box center [747, 569] width 8 height 8
